Goal: Task Accomplishment & Management: Use online tool/utility

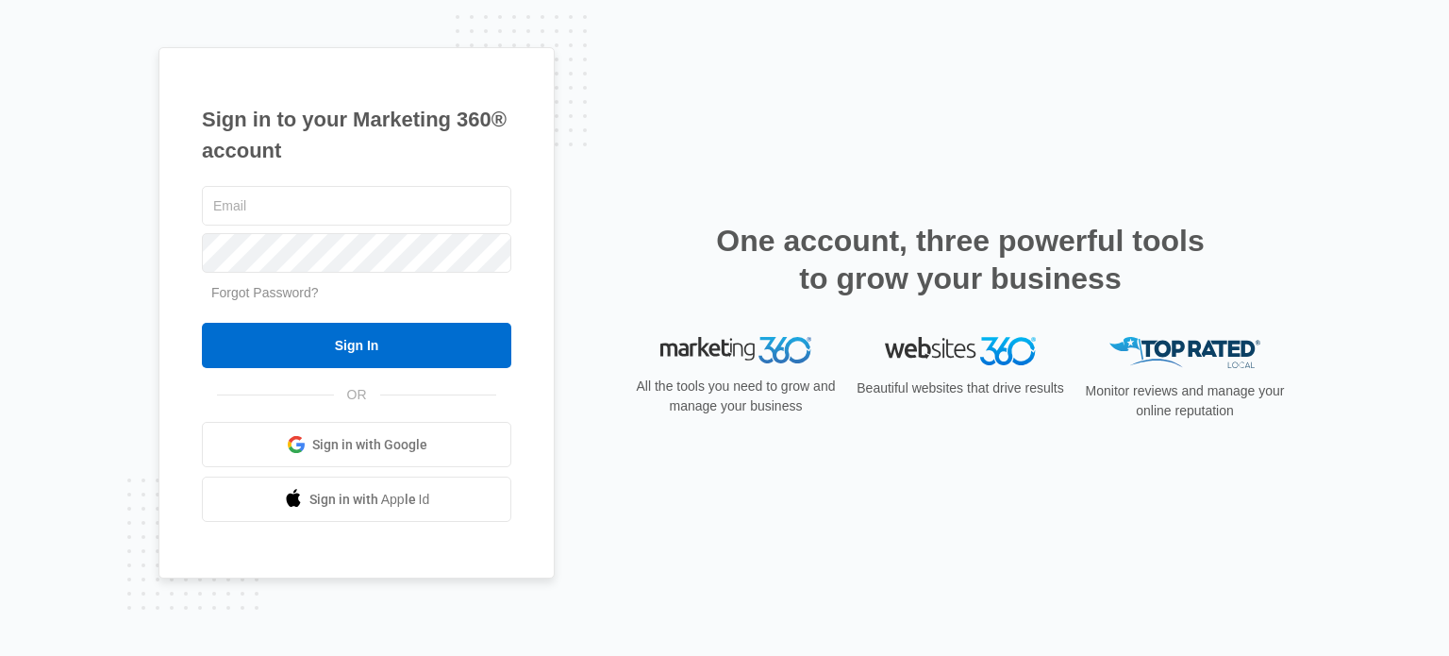
drag, startPoint x: 202, startPoint y: 207, endPoint x: 384, endPoint y: 282, distance: 197.1
click at [384, 282] on form "Forgot Password? Sign In" at bounding box center [356, 275] width 309 height 187
type input "[EMAIL_ADDRESS][DOMAIN_NAME]"
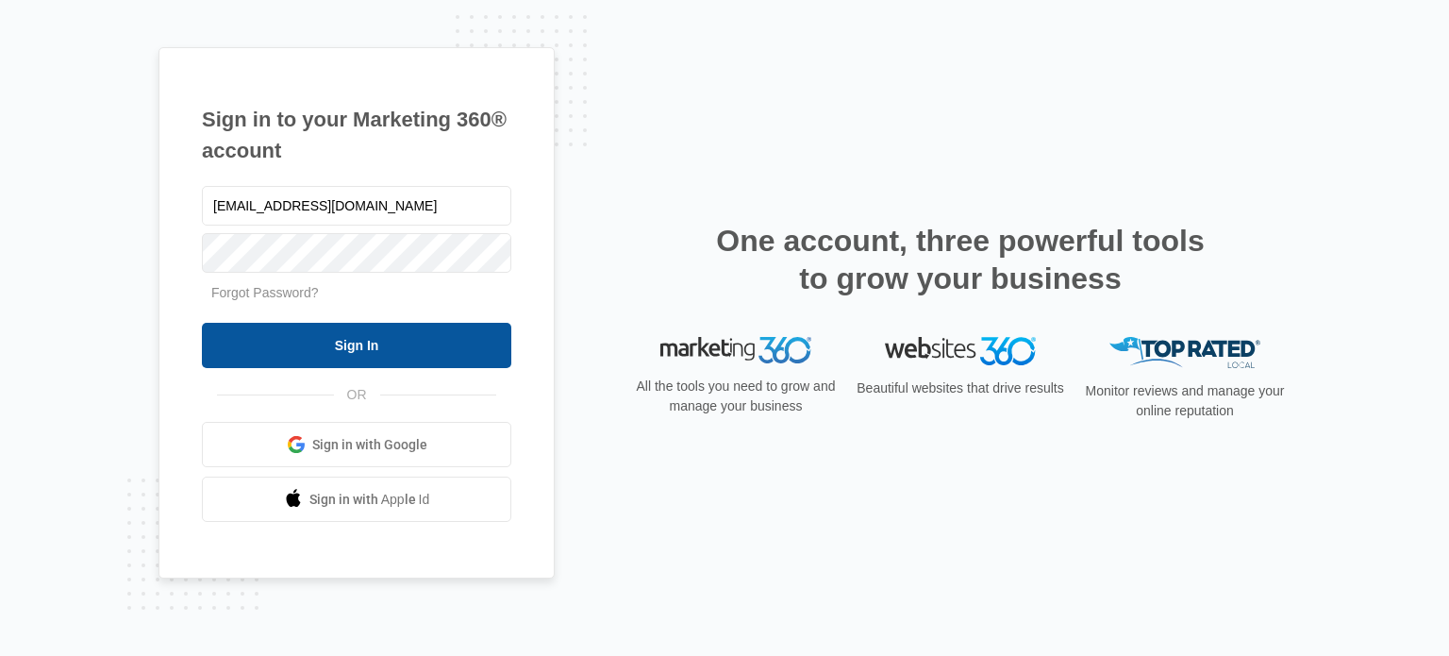
click at [390, 342] on input "Sign In" at bounding box center [356, 345] width 309 height 45
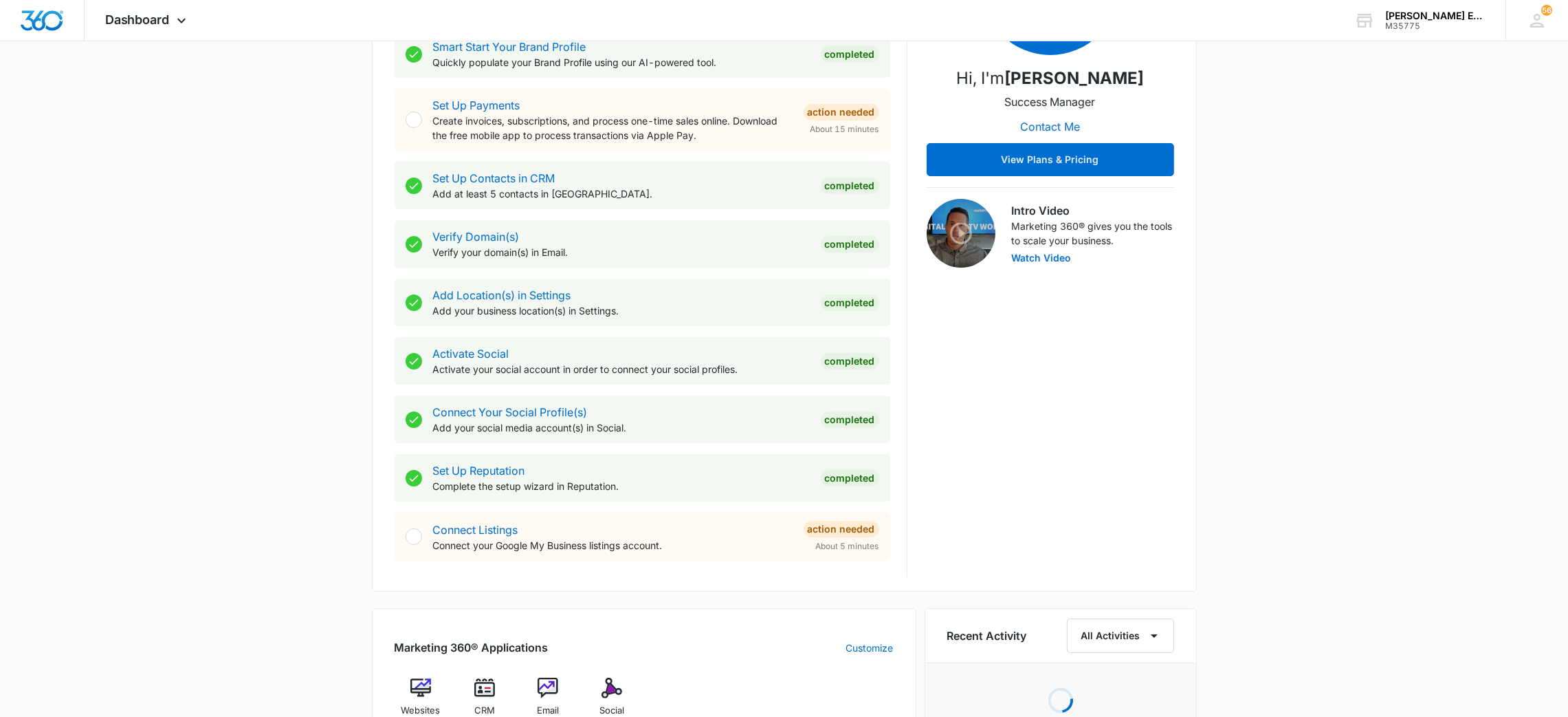
scroll to position [418, 0]
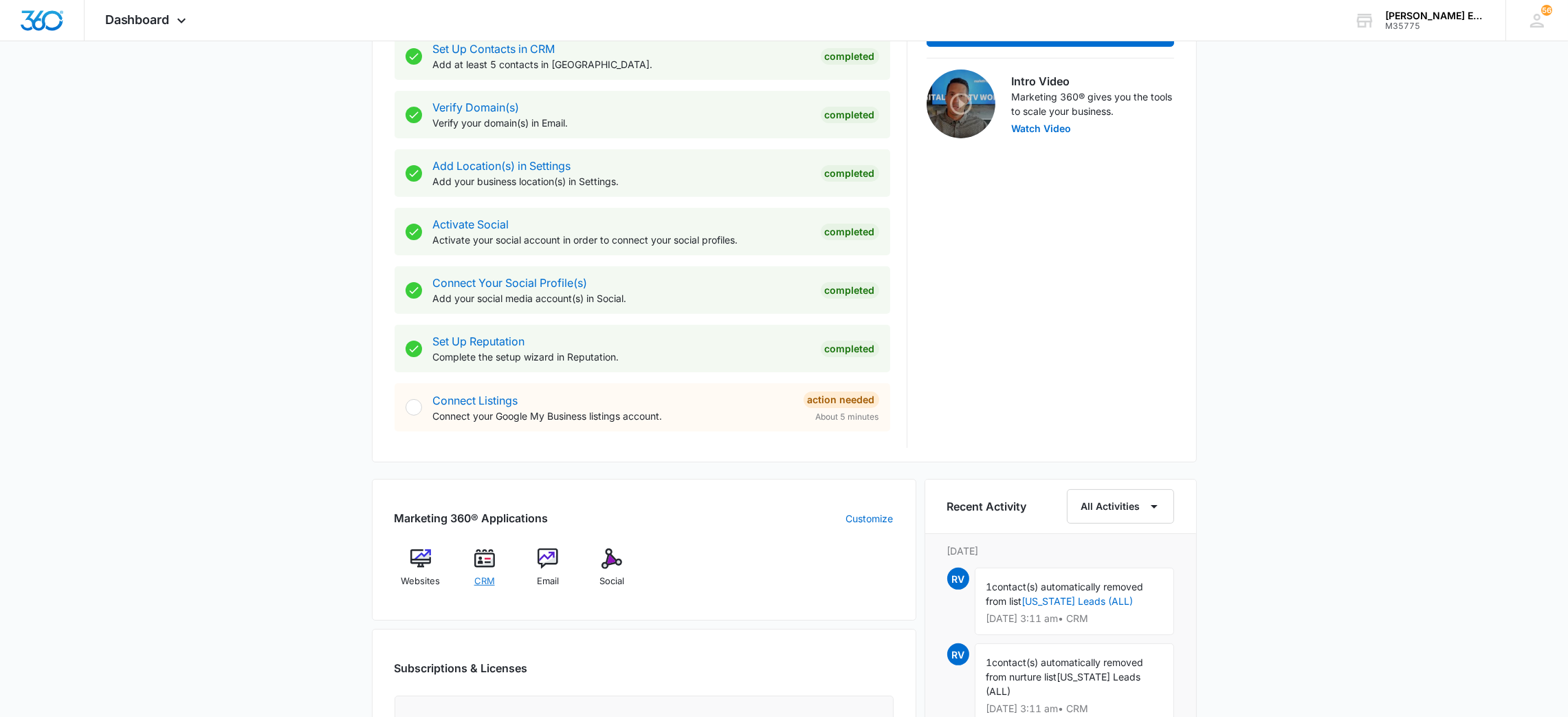
click at [497, 575] on div "CRM" at bounding box center [484, 573] width 53 height 49
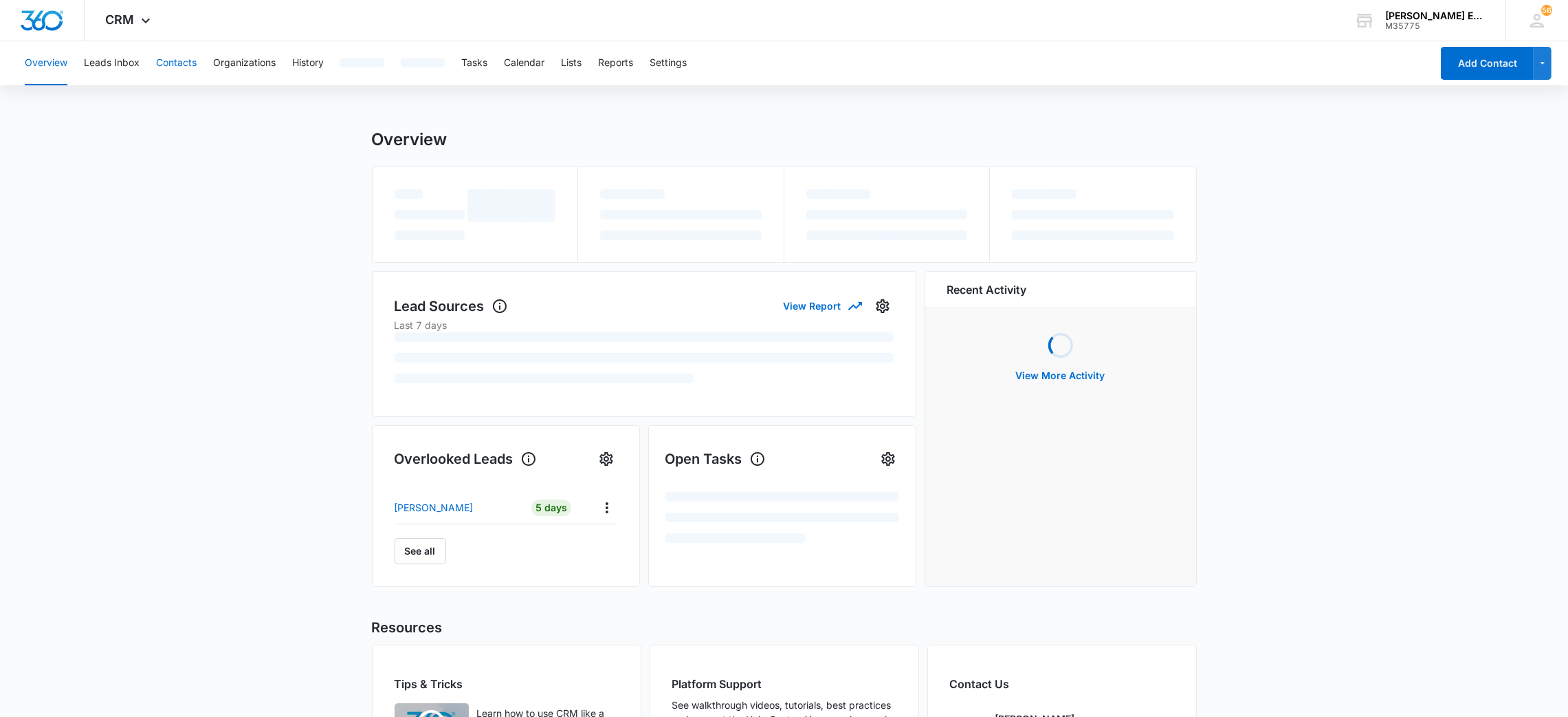
click at [166, 54] on button "Contacts" at bounding box center [176, 63] width 41 height 44
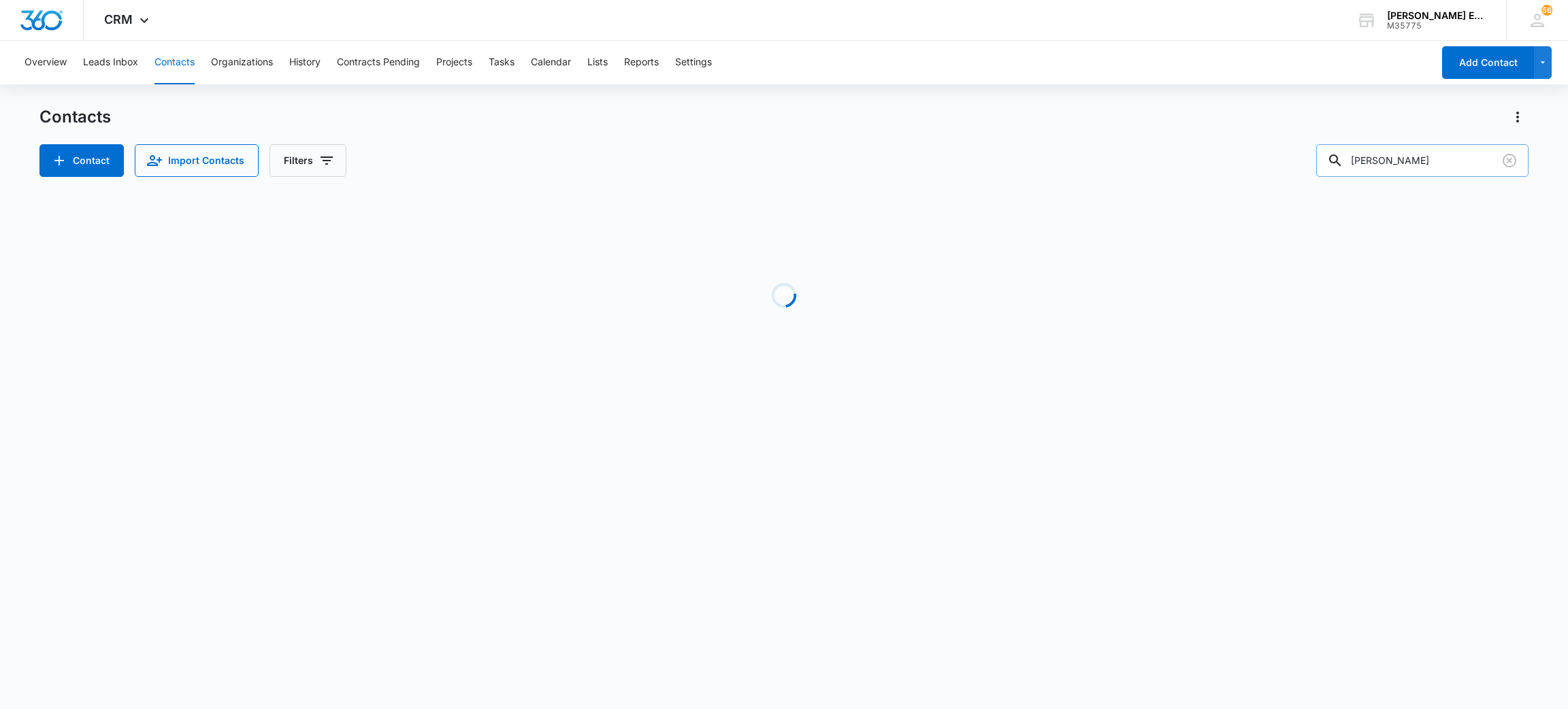
click at [1396, 166] on input "[PERSON_NAME]" at bounding box center [1422, 160] width 212 height 32
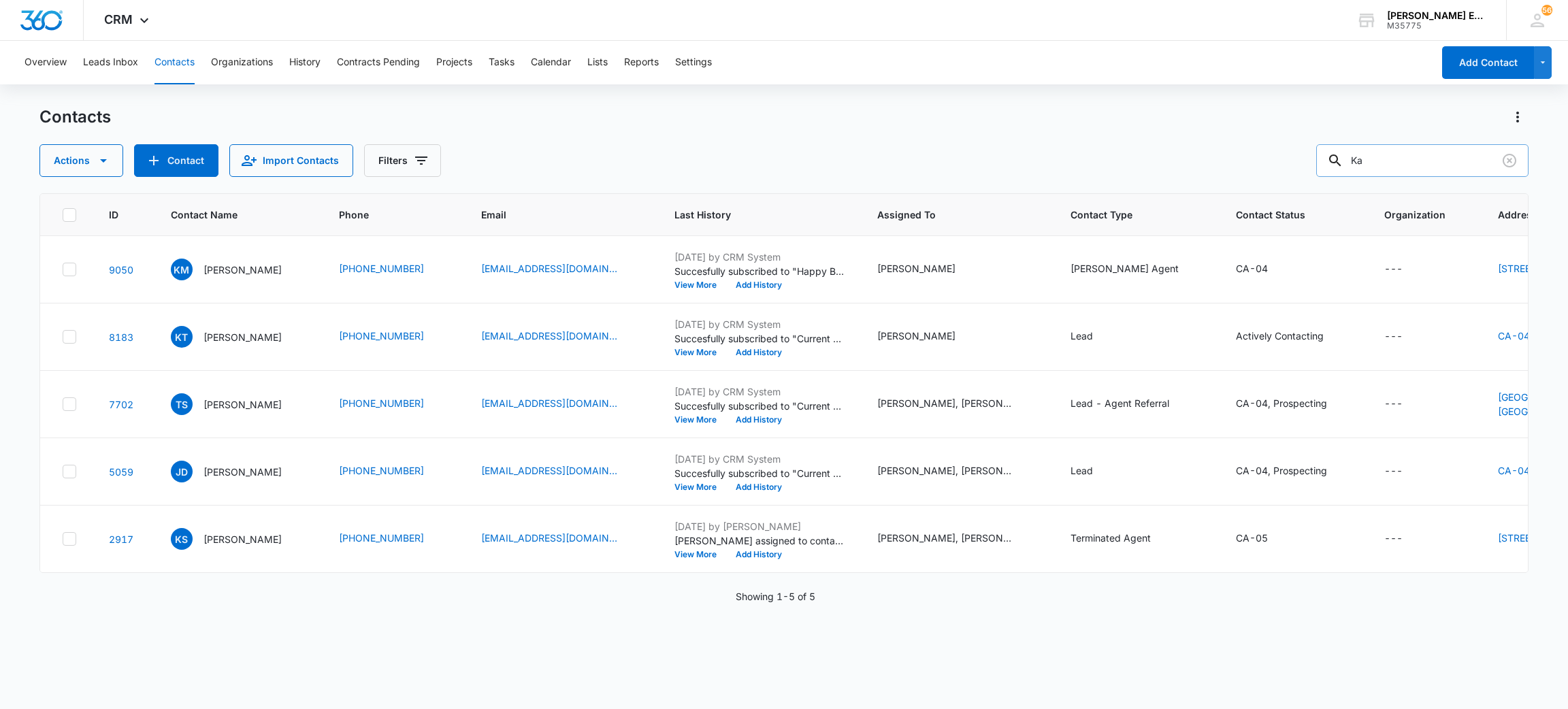
type input "K"
type input "[PERSON_NAME]"
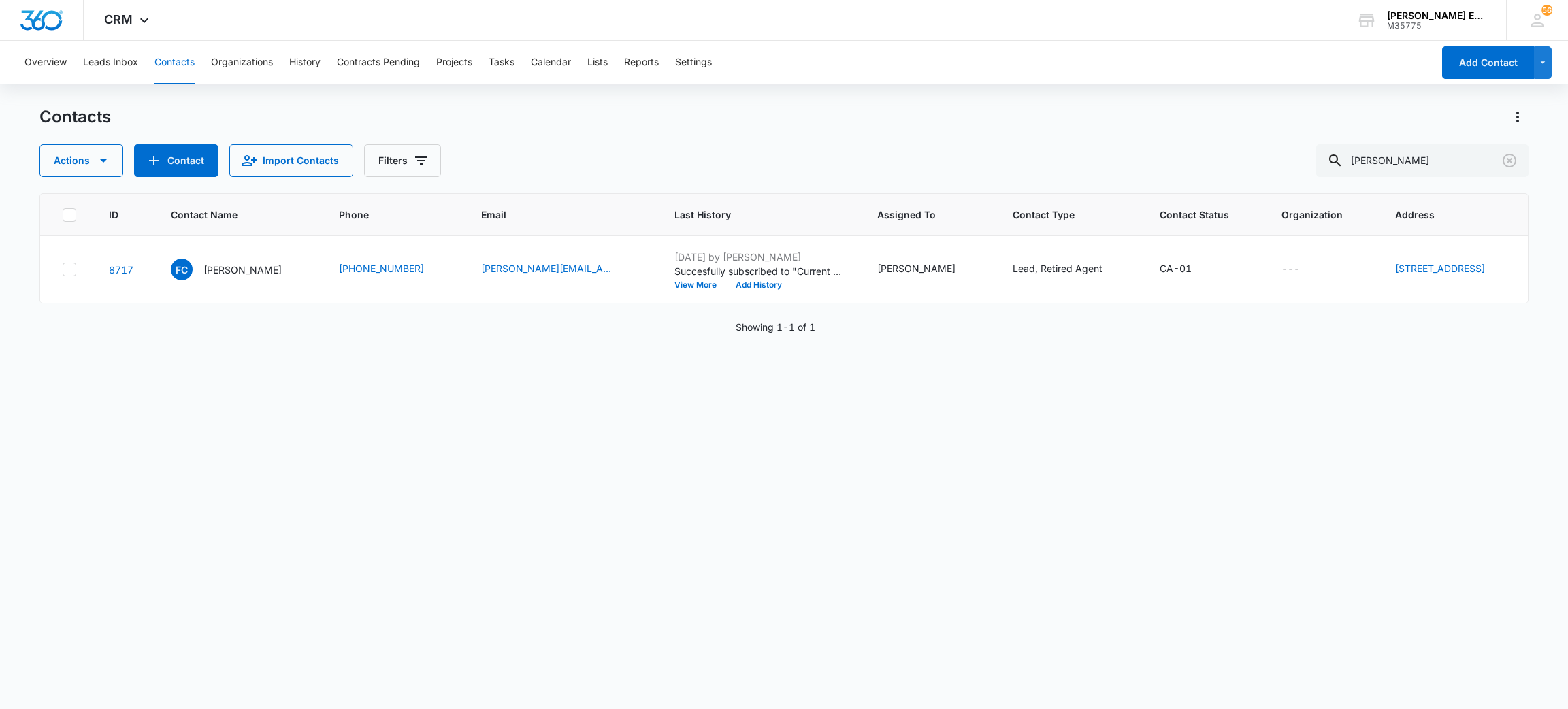
click at [1114, 65] on div "Overview Leads Inbox Contacts Organizations History Contracts Pending Projects …" at bounding box center [724, 63] width 1416 height 43
